Goal: Obtain resource: Download file/media

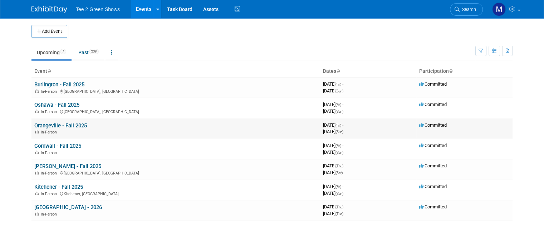
click at [50, 123] on link "Orangeville - Fall 2025" at bounding box center [60, 126] width 53 height 6
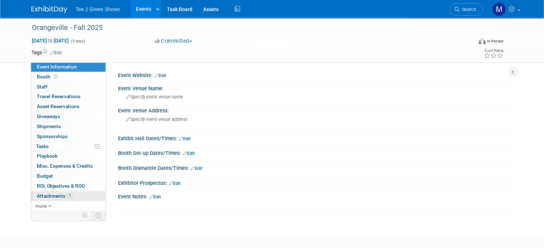
click at [57, 197] on span "Attachments 1" at bounding box center [55, 196] width 36 height 6
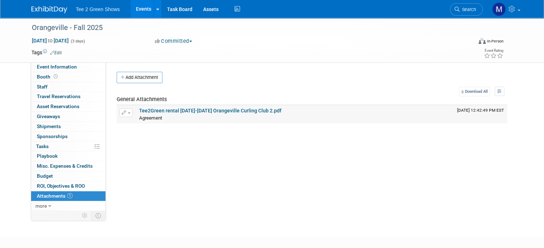
click at [147, 113] on link "Tee2Green rental Sept 12-14 2025 Orangeville Curling Club 2.pdf" at bounding box center [210, 111] width 142 height 6
click at [55, 8] on img at bounding box center [49, 9] width 36 height 7
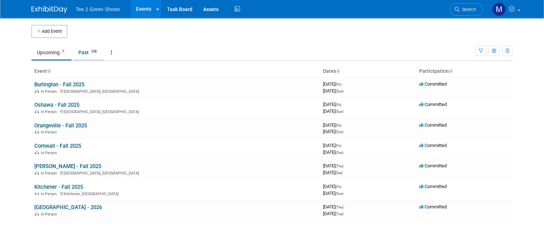
click at [80, 53] on link "Past 238" at bounding box center [88, 53] width 31 height 14
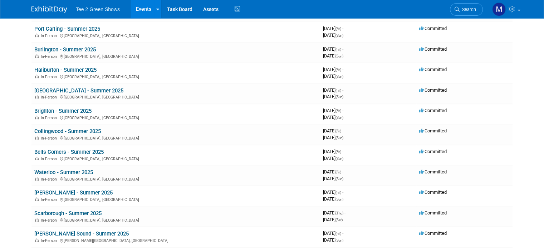
scroll to position [364, 0]
click at [81, 87] on link "[GEOGRAPHIC_DATA] - Summer 2025" at bounding box center [78, 90] width 89 height 6
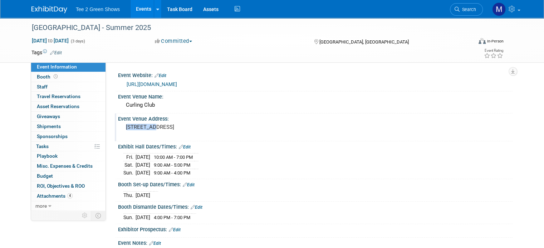
drag, startPoint x: 119, startPoint y: 125, endPoint x: 144, endPoint y: 125, distance: 25.0
click at [144, 125] on pre "[STREET_ADDRESS]" at bounding box center [200, 127] width 149 height 6
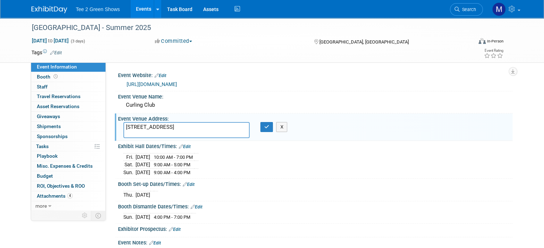
drag, startPoint x: 144, startPoint y: 125, endPoint x: 118, endPoint y: 122, distance: 27.0
click at [123, 122] on textarea "[STREET_ADDRESS]" at bounding box center [186, 130] width 126 height 16
